Goal: Task Accomplishment & Management: Manage account settings

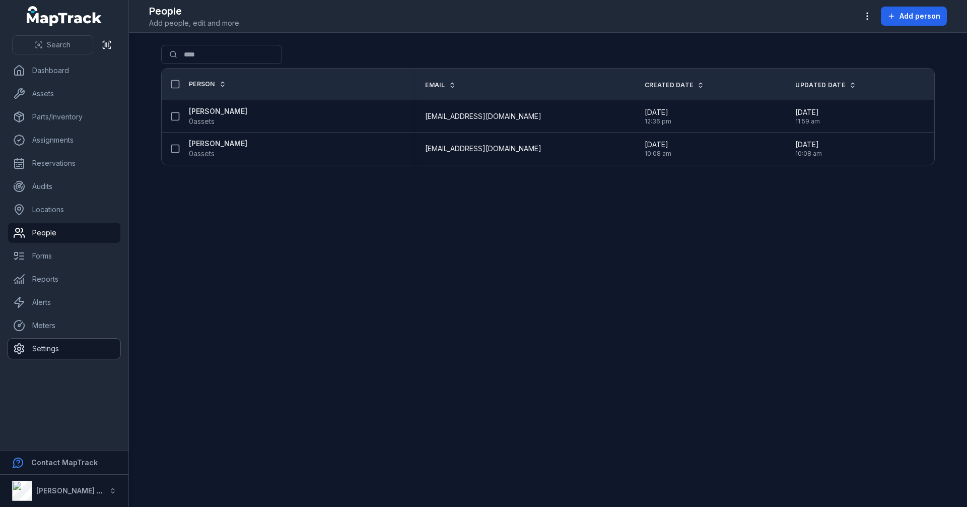
click at [56, 343] on link "Settings" at bounding box center [64, 348] width 112 height 20
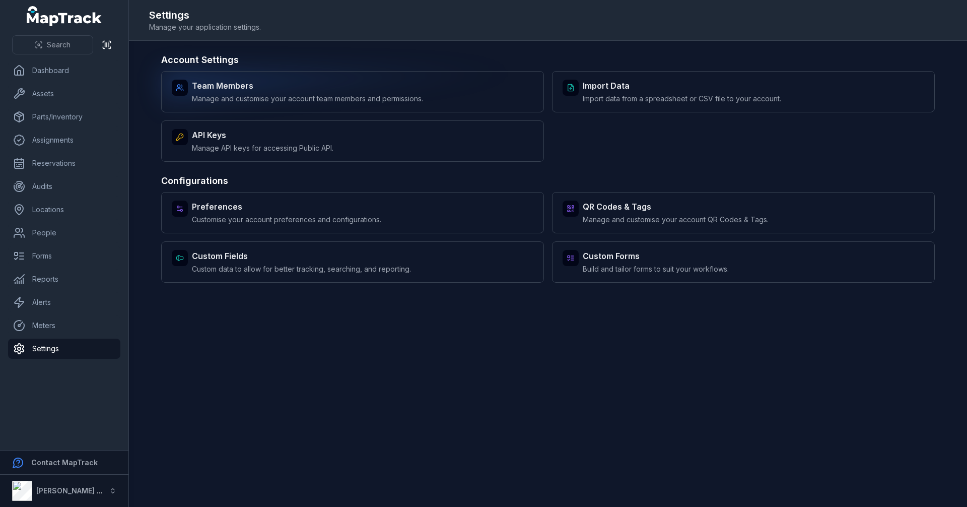
click at [269, 103] on span "Manage and customise your account team members and permissions." at bounding box center [307, 99] width 231 height 10
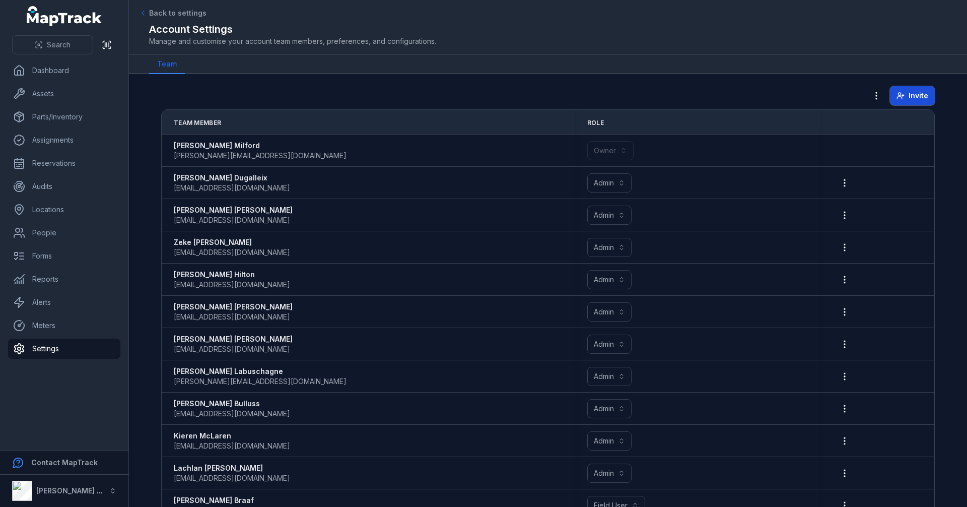
click at [900, 93] on icon at bounding box center [900, 96] width 8 height 8
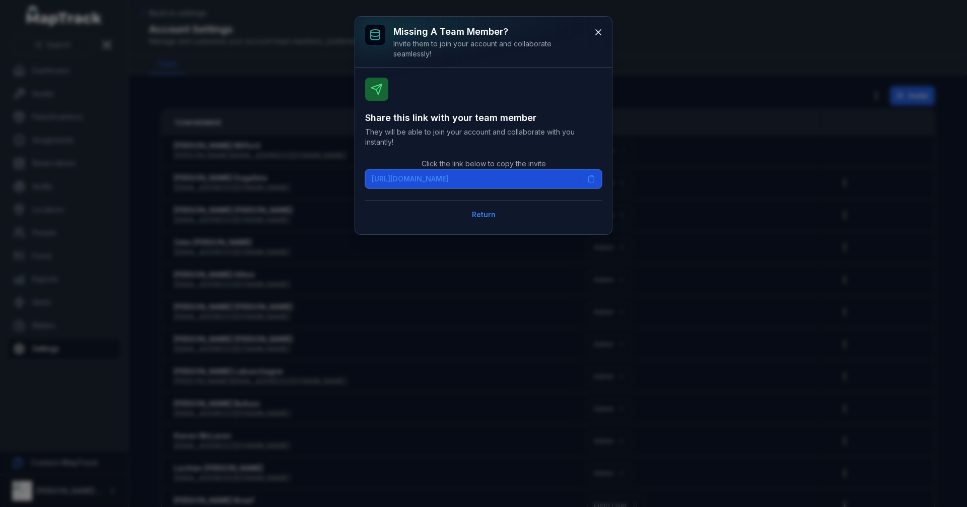
click at [592, 178] on icon at bounding box center [591, 179] width 8 height 8
click at [601, 39] on button at bounding box center [598, 32] width 19 height 19
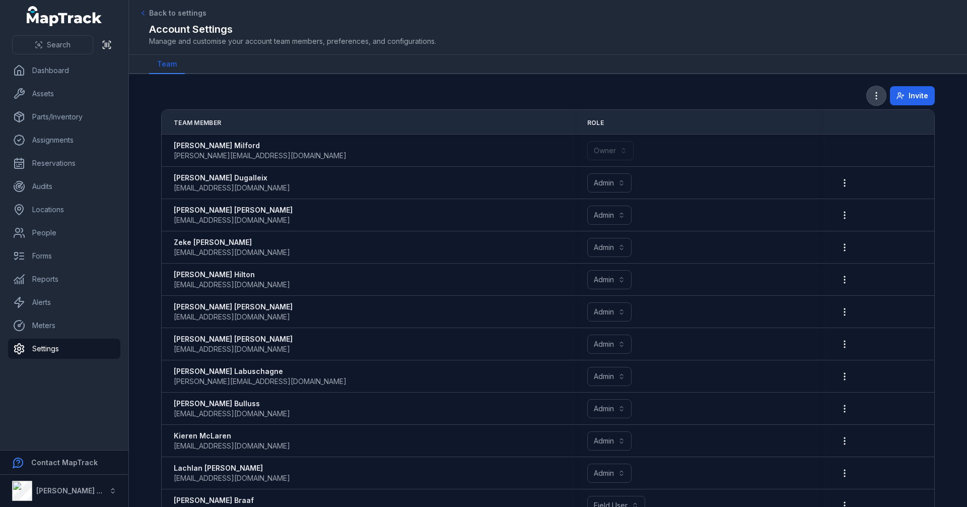
click at [877, 95] on icon "button" at bounding box center [876, 96] width 10 height 10
click at [59, 233] on link "People" at bounding box center [64, 233] width 112 height 20
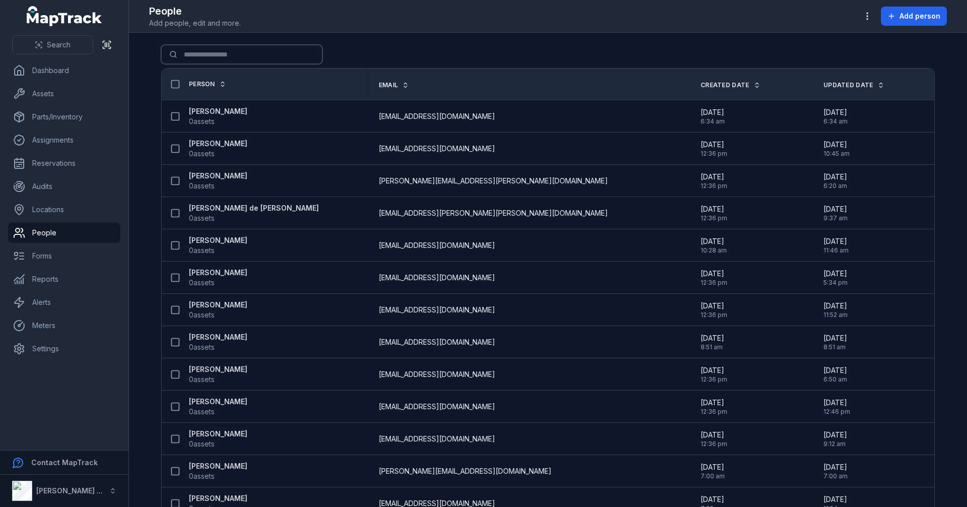
click at [251, 46] on input "Search for people" at bounding box center [241, 54] width 161 height 19
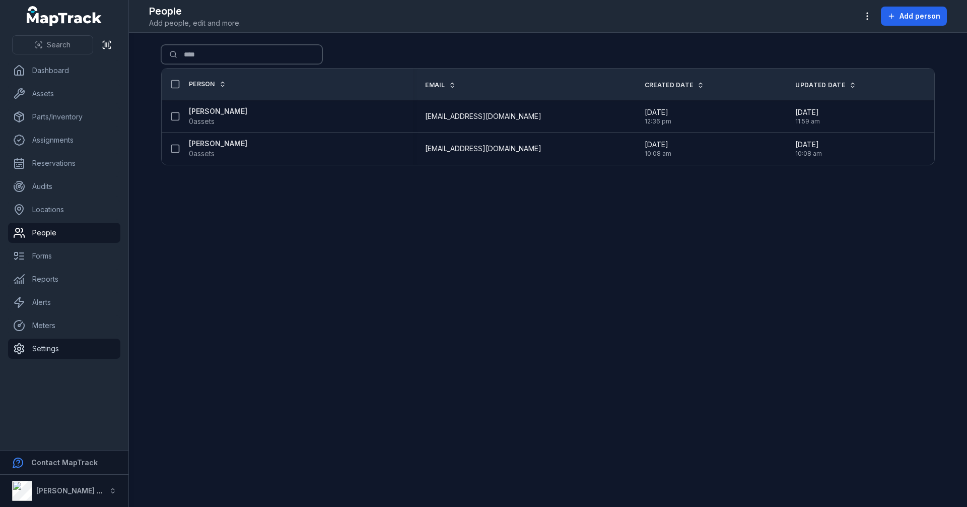
type input "****"
click at [66, 350] on link "Settings" at bounding box center [64, 348] width 112 height 20
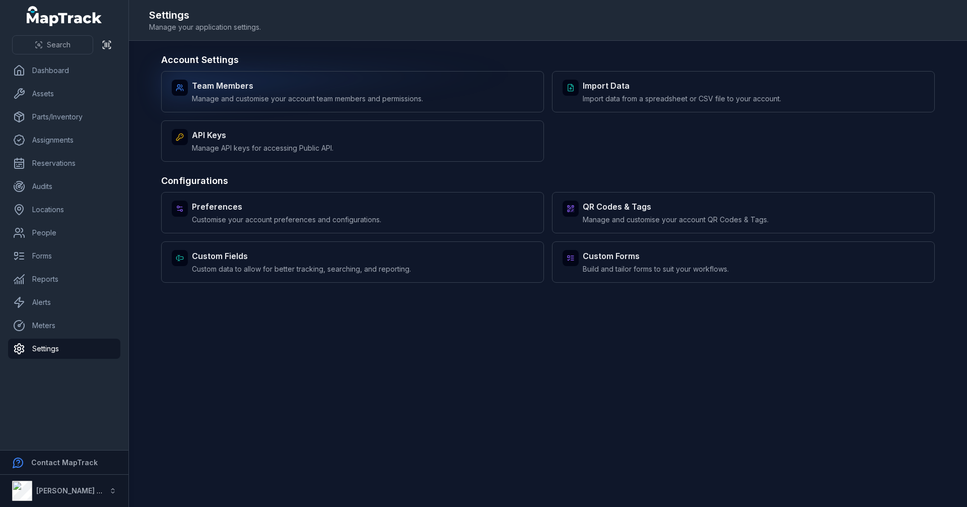
click at [413, 97] on span "Manage and customise your account team members and permissions." at bounding box center [307, 99] width 231 height 10
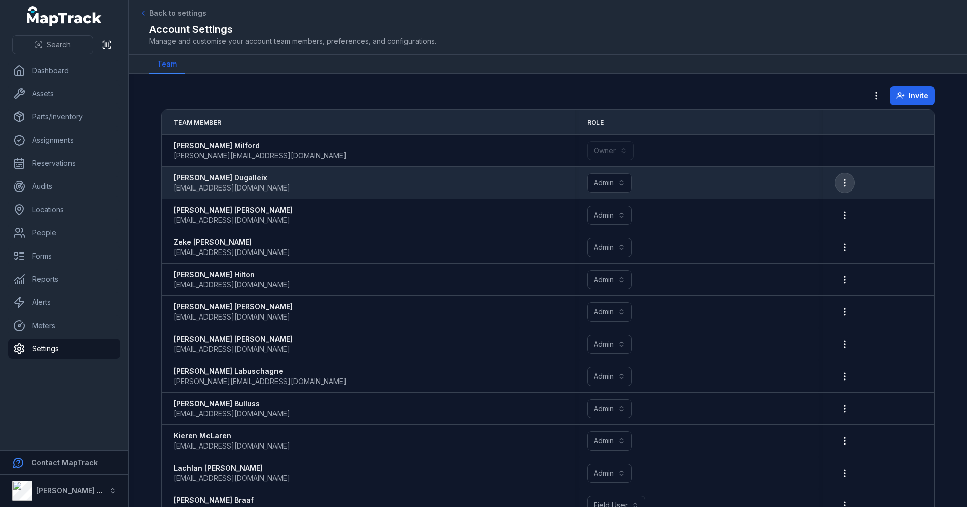
click at [841, 183] on icon "button" at bounding box center [844, 183] width 10 height 10
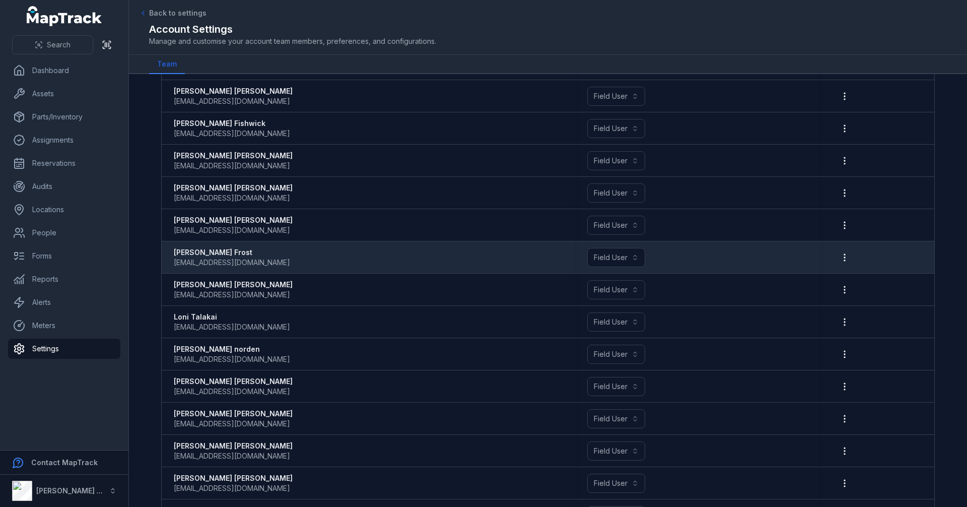
scroll to position [1275, 0]
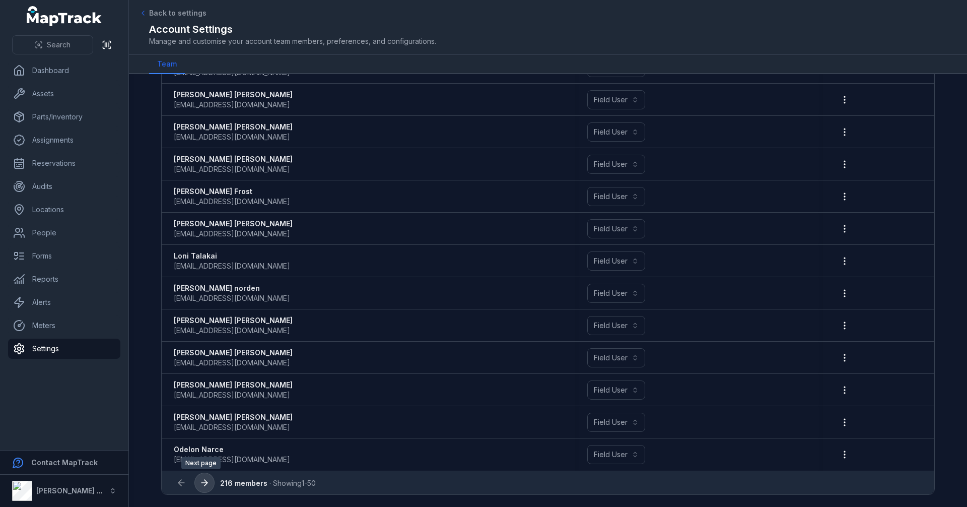
click at [201, 478] on icon at bounding box center [204, 482] width 10 height 10
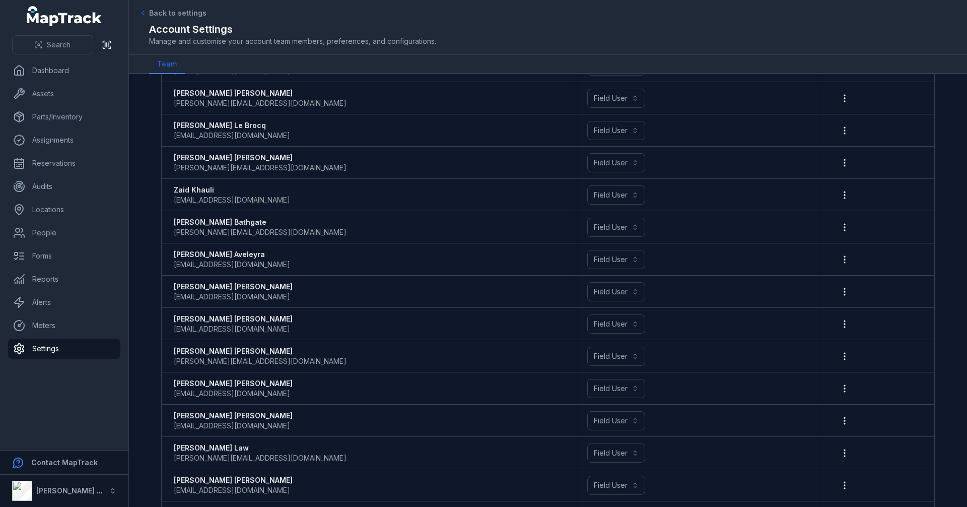
scroll to position [1275, 0]
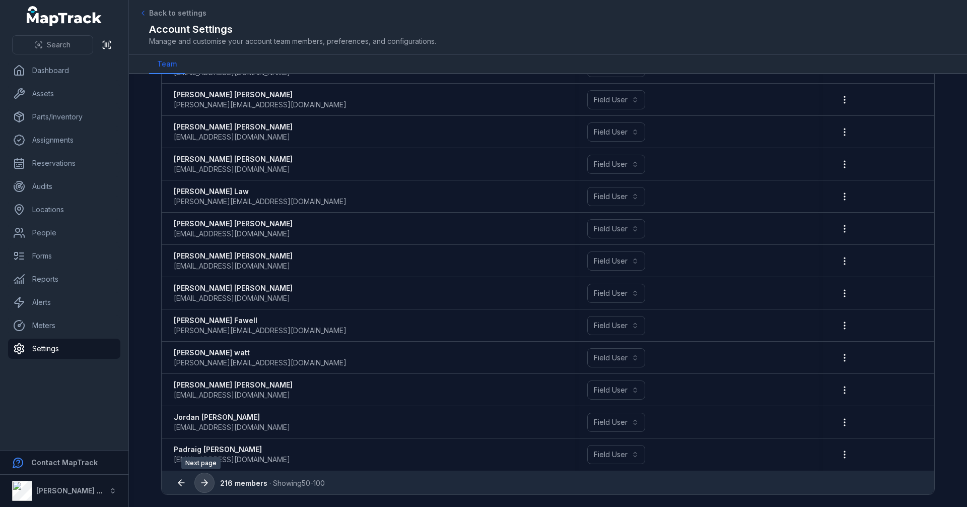
click at [200, 483] on icon at bounding box center [204, 482] width 10 height 10
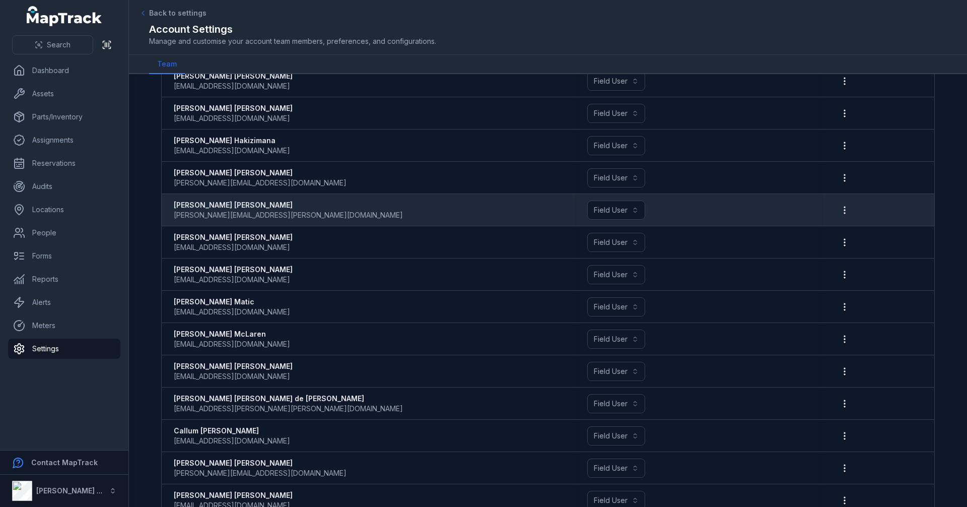
scroll to position [1275, 0]
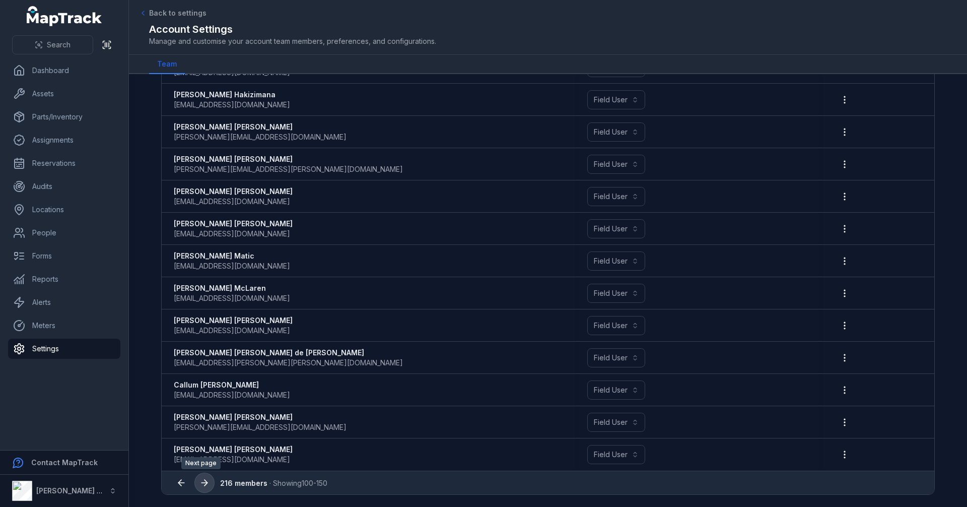
click at [202, 486] on icon at bounding box center [204, 482] width 10 height 10
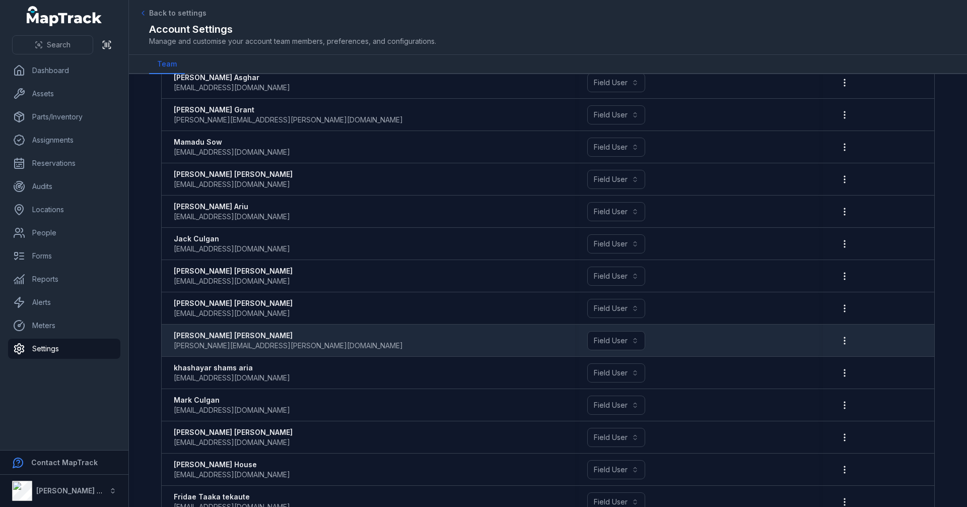
scroll to position [1275, 0]
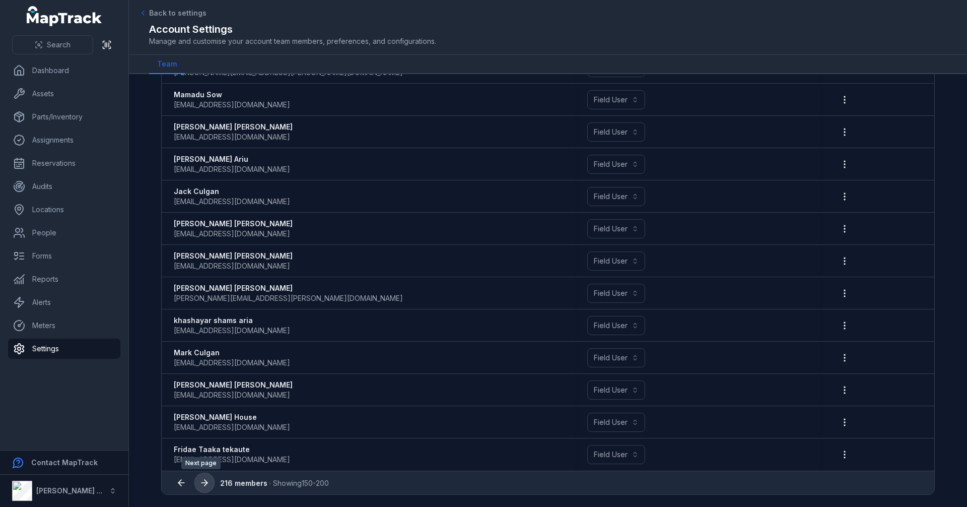
click at [205, 482] on icon at bounding box center [204, 482] width 10 height 10
